Goal: Task Accomplishment & Management: Complete application form

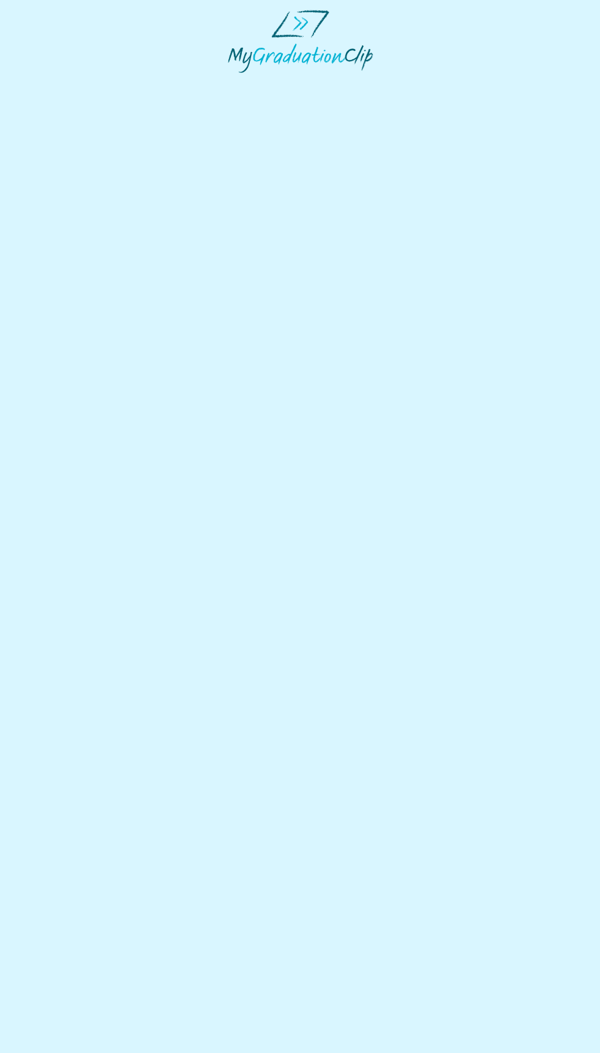
select select "**********"
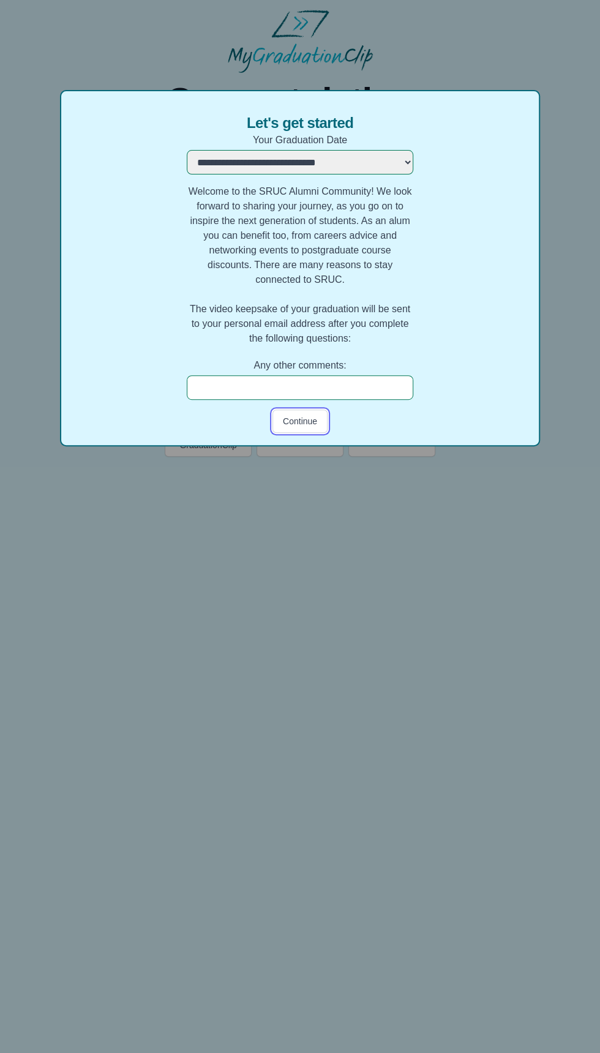
click at [295, 431] on button "Continue" at bounding box center [299, 420] width 55 height 23
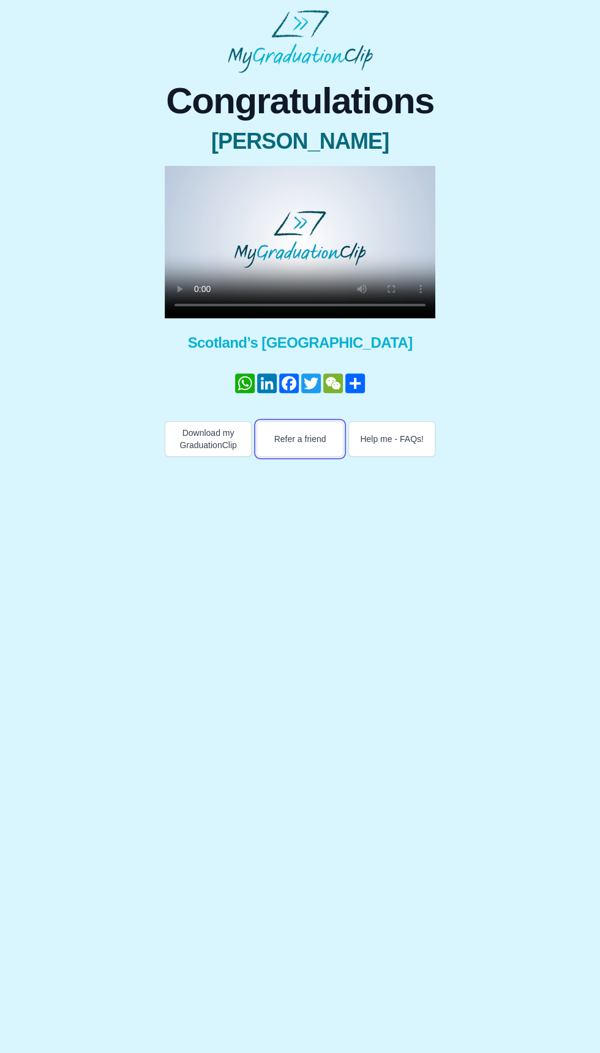
click at [297, 430] on button "Refer a friend" at bounding box center [299, 439] width 87 height 36
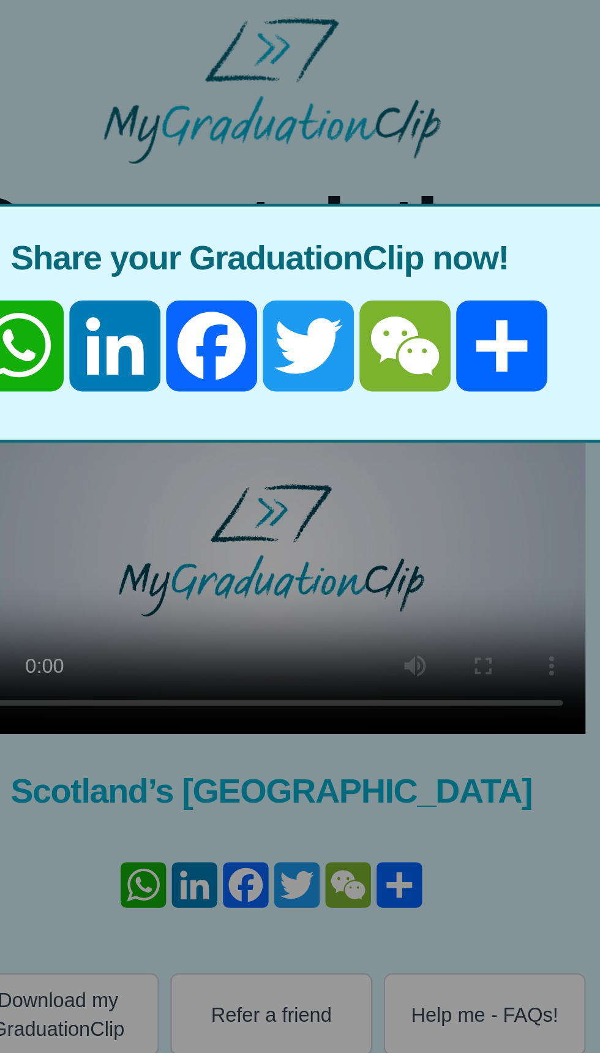
click at [290, 233] on div "× Share your GraduationClip now! WhatsApp LinkedIn Facebook Twitter WeChat Share" at bounding box center [300, 526] width 600 height 1053
click at [297, 231] on div "× Share your GraduationClip now! WhatsApp LinkedIn Facebook Twitter WeChat Share" at bounding box center [300, 526] width 600 height 1053
click at [292, 244] on div "× Share your GraduationClip now! WhatsApp LinkedIn Facebook Twitter WeChat Share" at bounding box center [300, 526] width 600 height 1053
click at [293, 244] on div "× Share your GraduationClip now! WhatsApp LinkedIn Facebook Twitter WeChat Share" at bounding box center [300, 526] width 600 height 1053
